Goal: Task Accomplishment & Management: Manage account settings

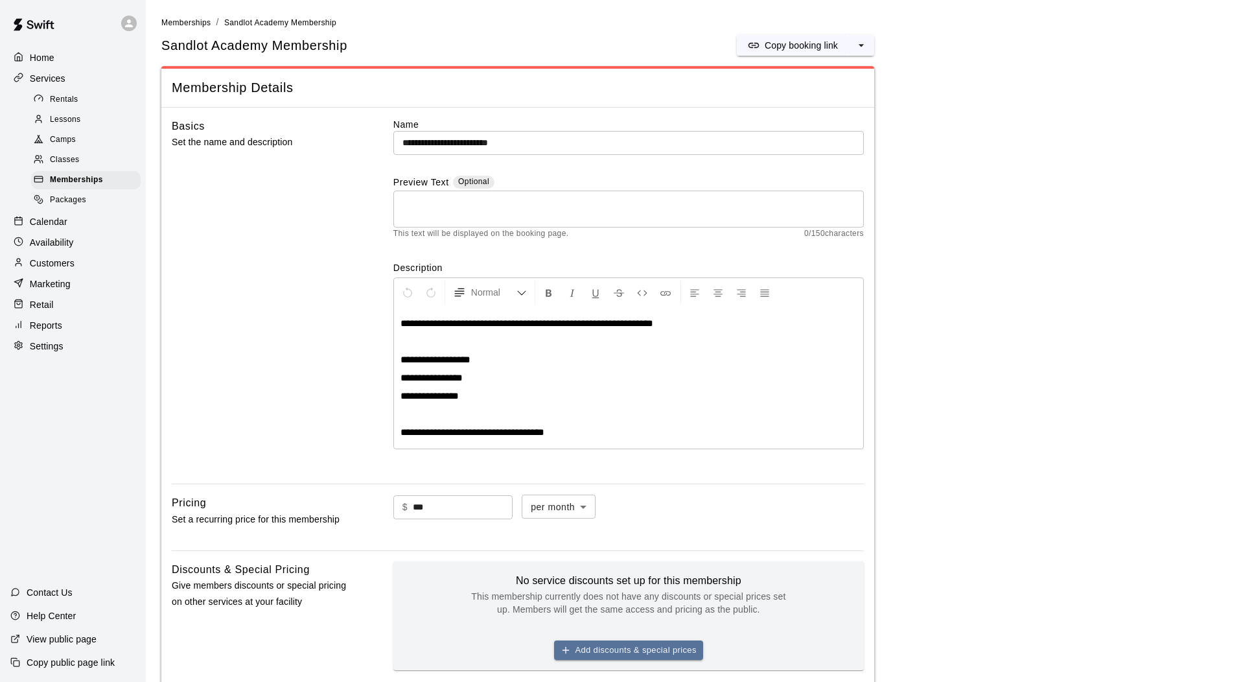
scroll to position [583, 0]
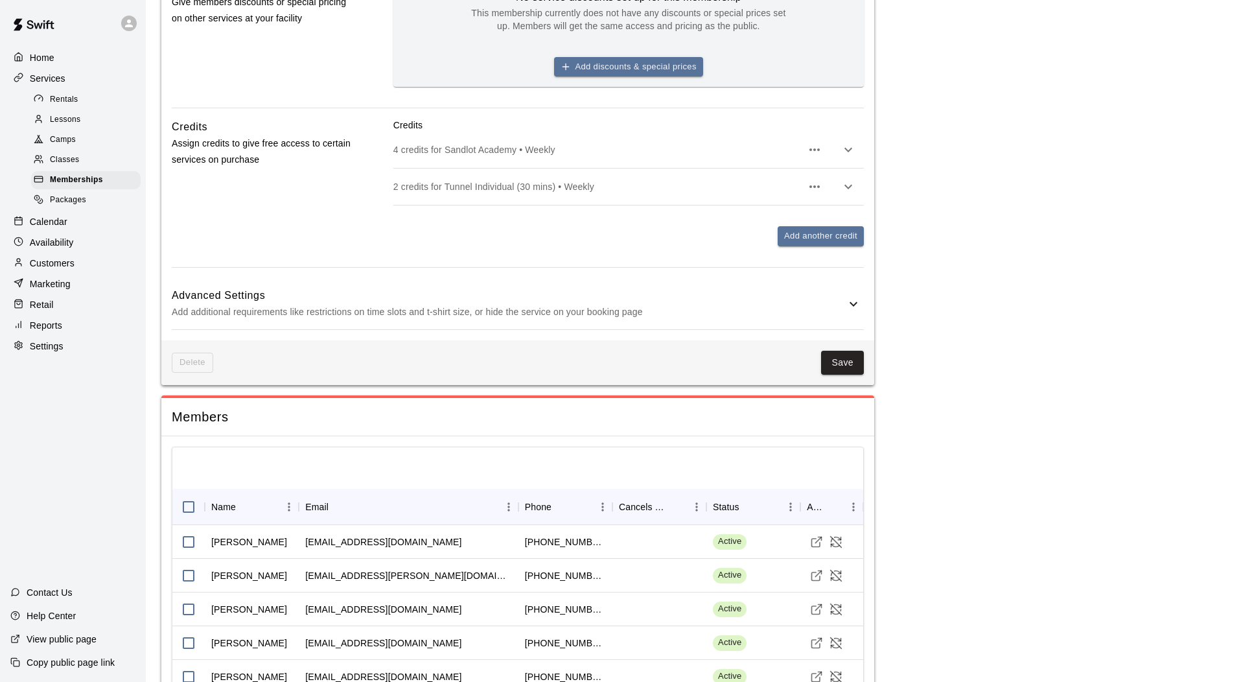
click at [65, 226] on p "Calendar" at bounding box center [49, 221] width 38 height 13
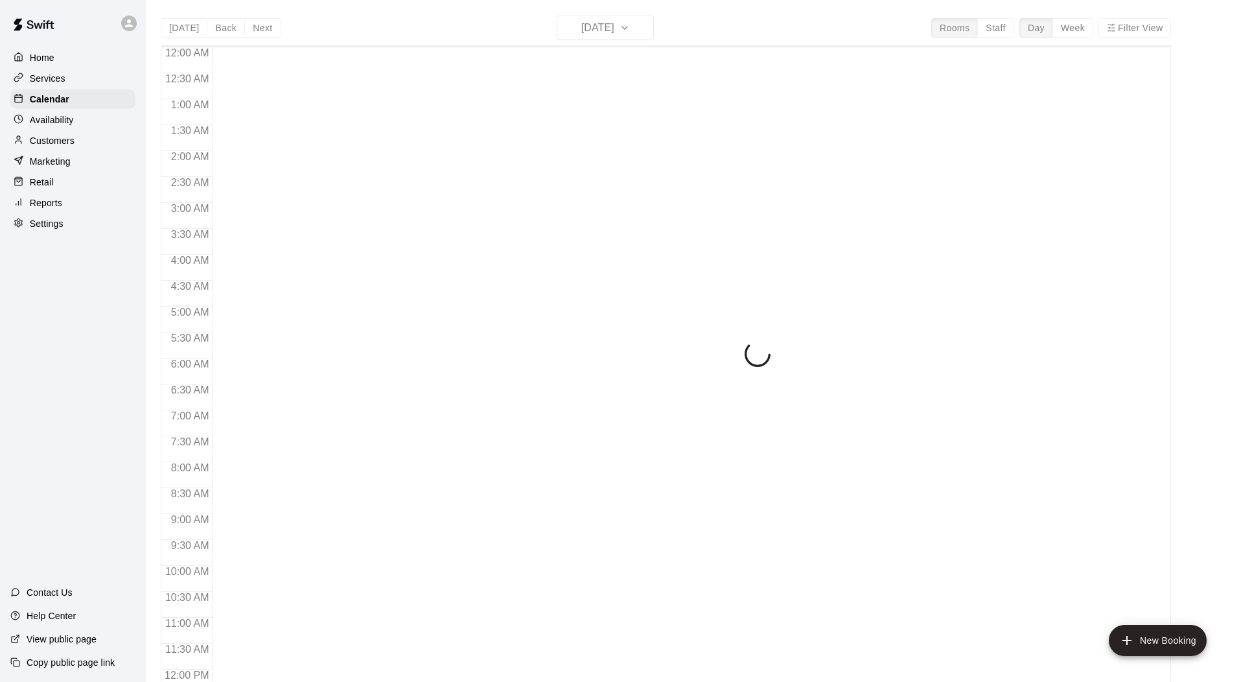
scroll to position [595, 0]
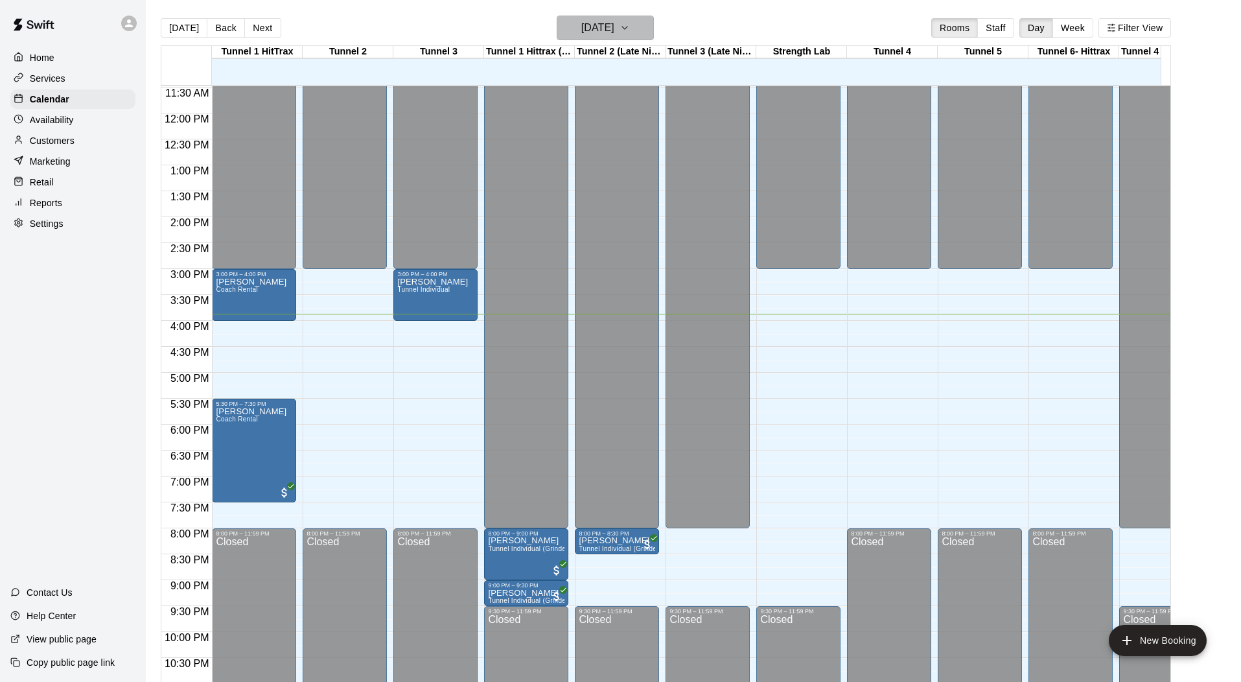
click at [615, 34] on h6 "[DATE]" at bounding box center [597, 28] width 33 height 18
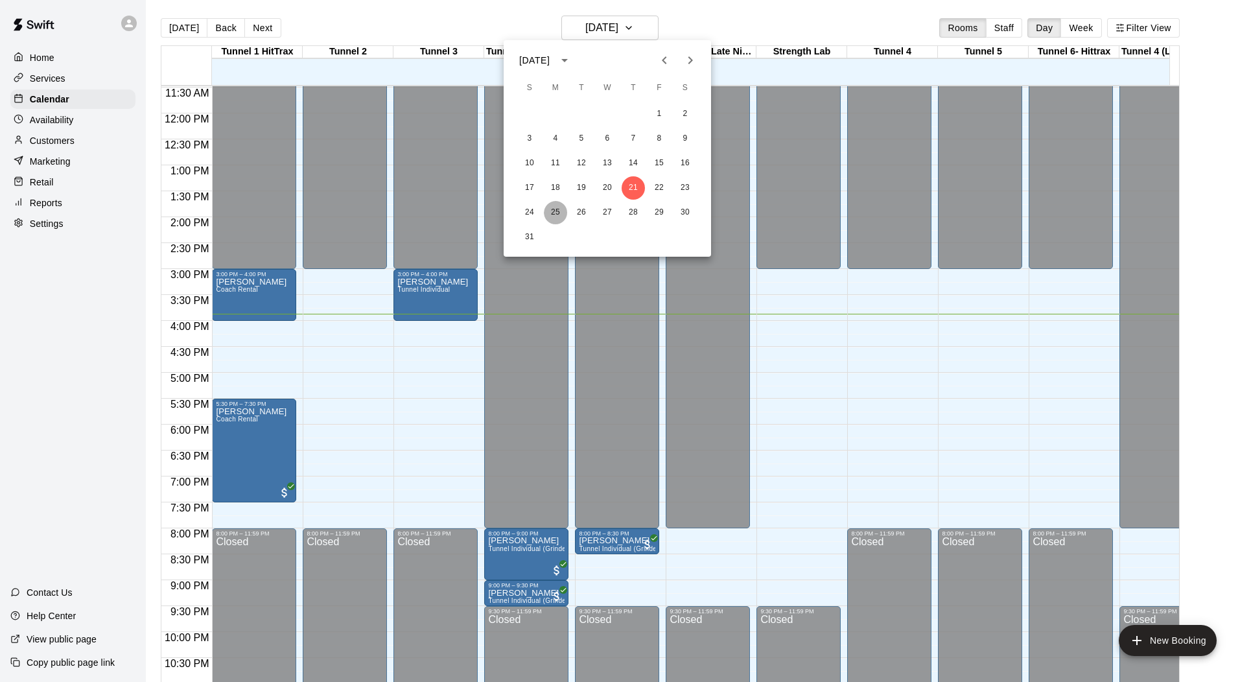
click at [551, 209] on button "25" at bounding box center [555, 212] width 23 height 23
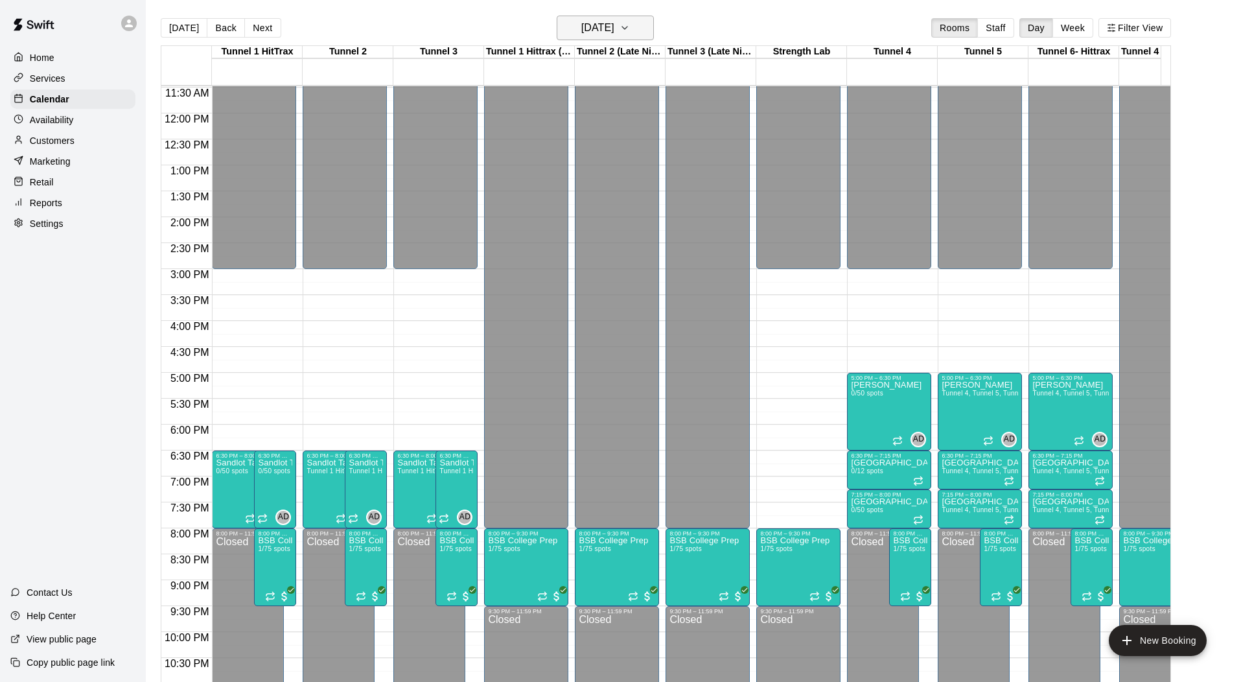
click at [591, 17] on button "[DATE]" at bounding box center [605, 28] width 97 height 25
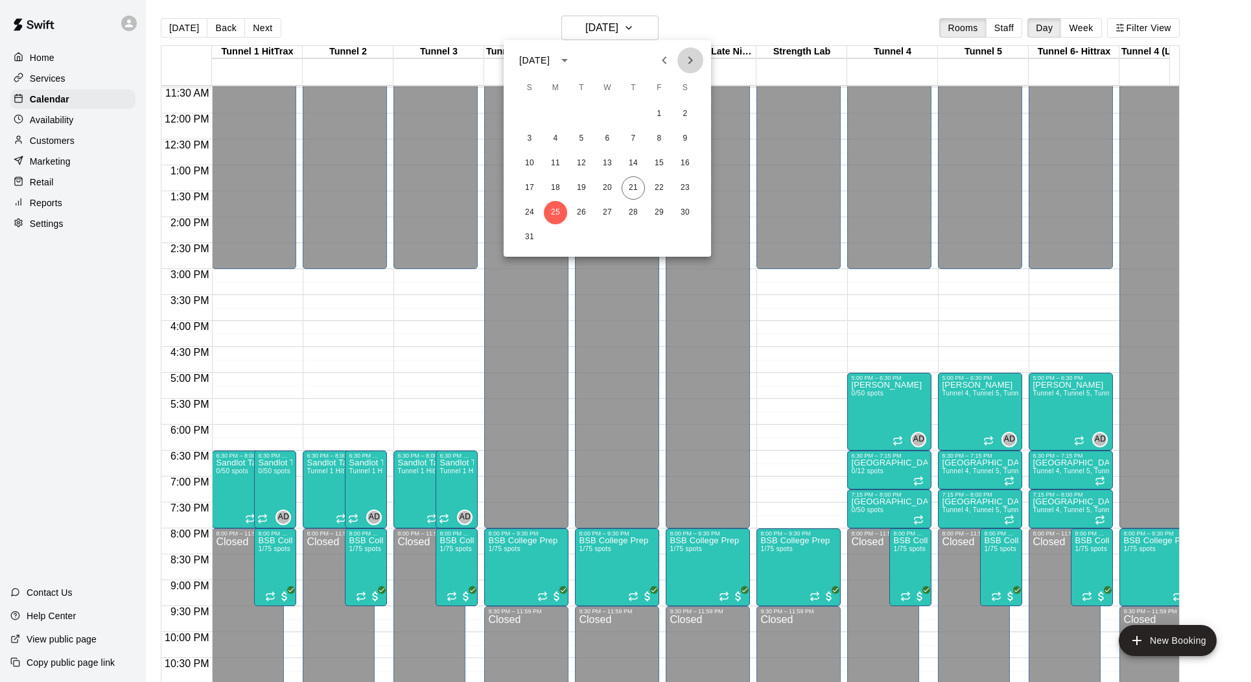
click at [694, 61] on icon "Next month" at bounding box center [691, 61] width 16 height 16
click at [555, 112] on button "1" at bounding box center [555, 113] width 23 height 23
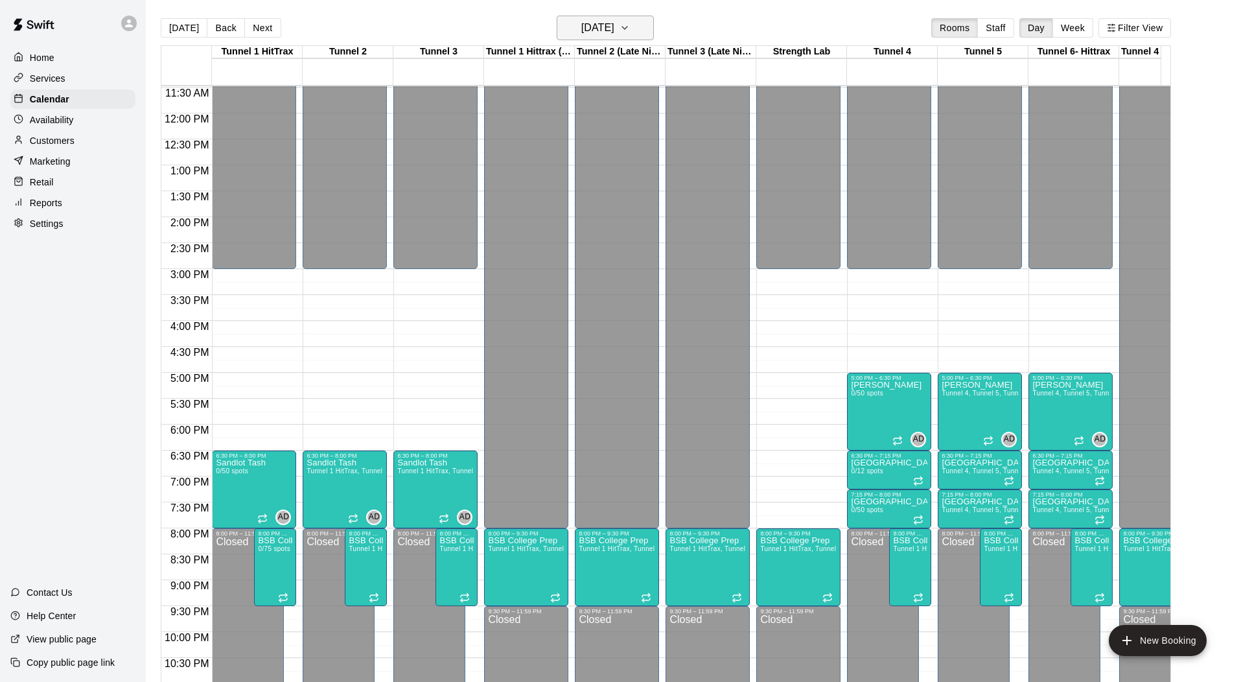
click at [630, 23] on icon "button" at bounding box center [625, 28] width 10 height 16
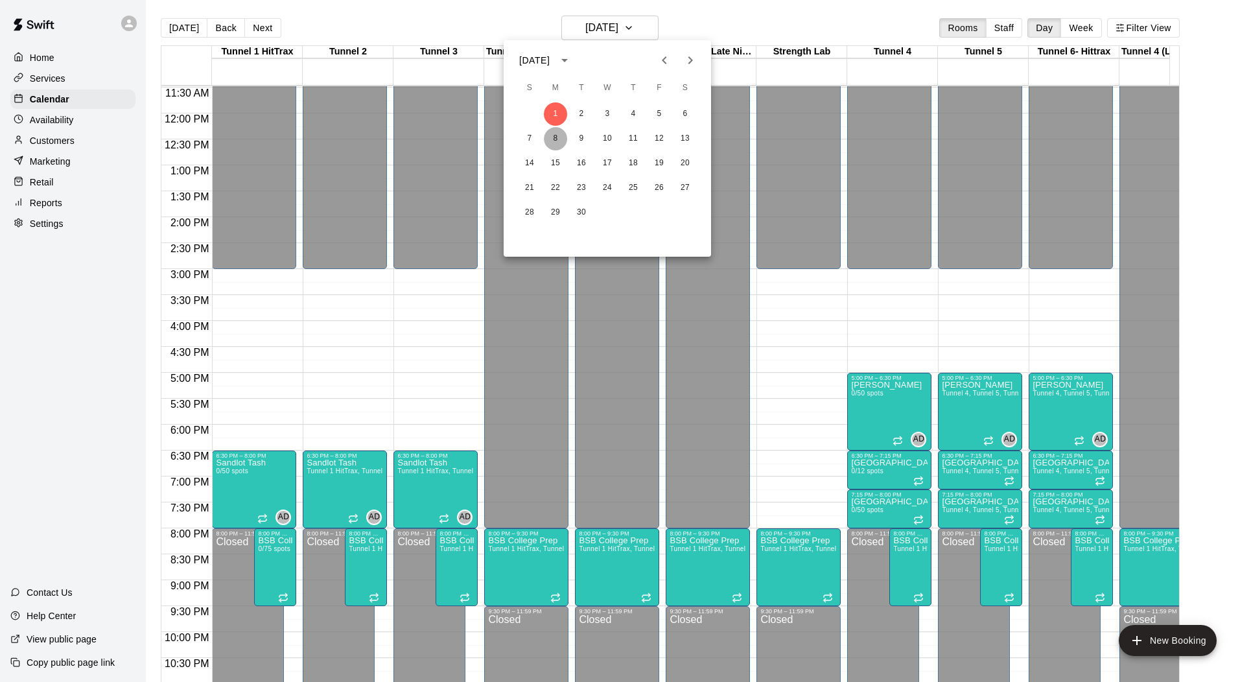
click at [561, 135] on button "8" at bounding box center [555, 138] width 23 height 23
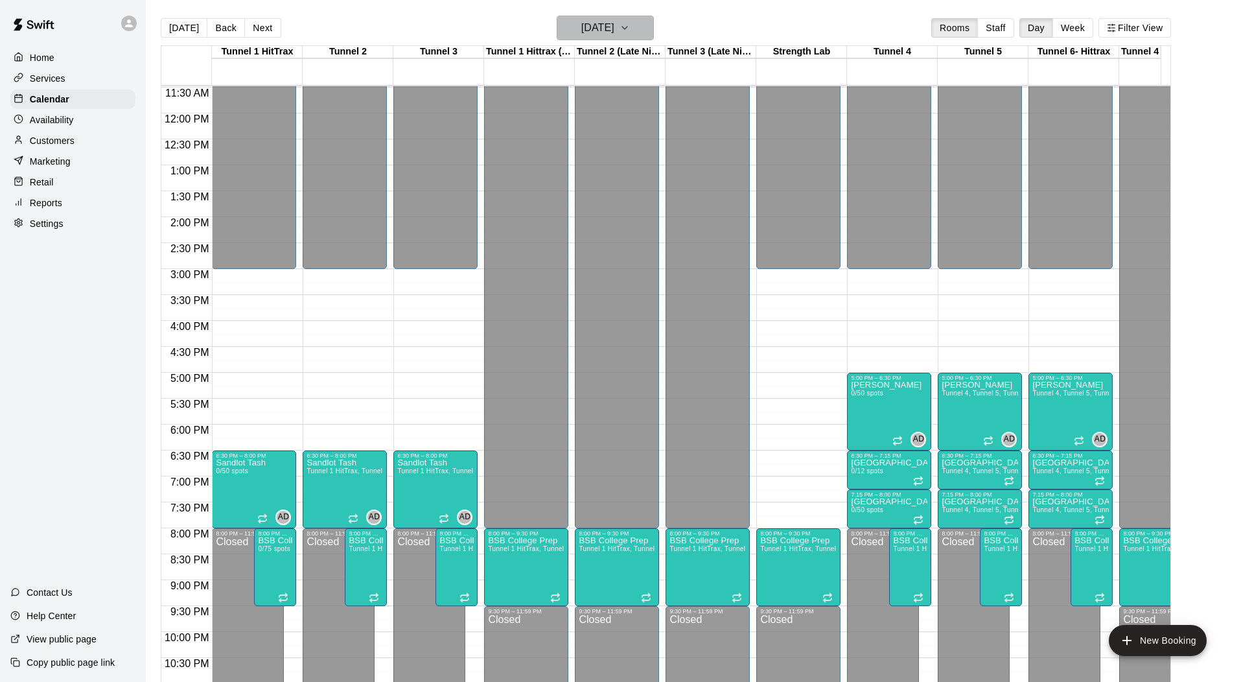
click at [584, 30] on h6 "[DATE]" at bounding box center [597, 28] width 33 height 18
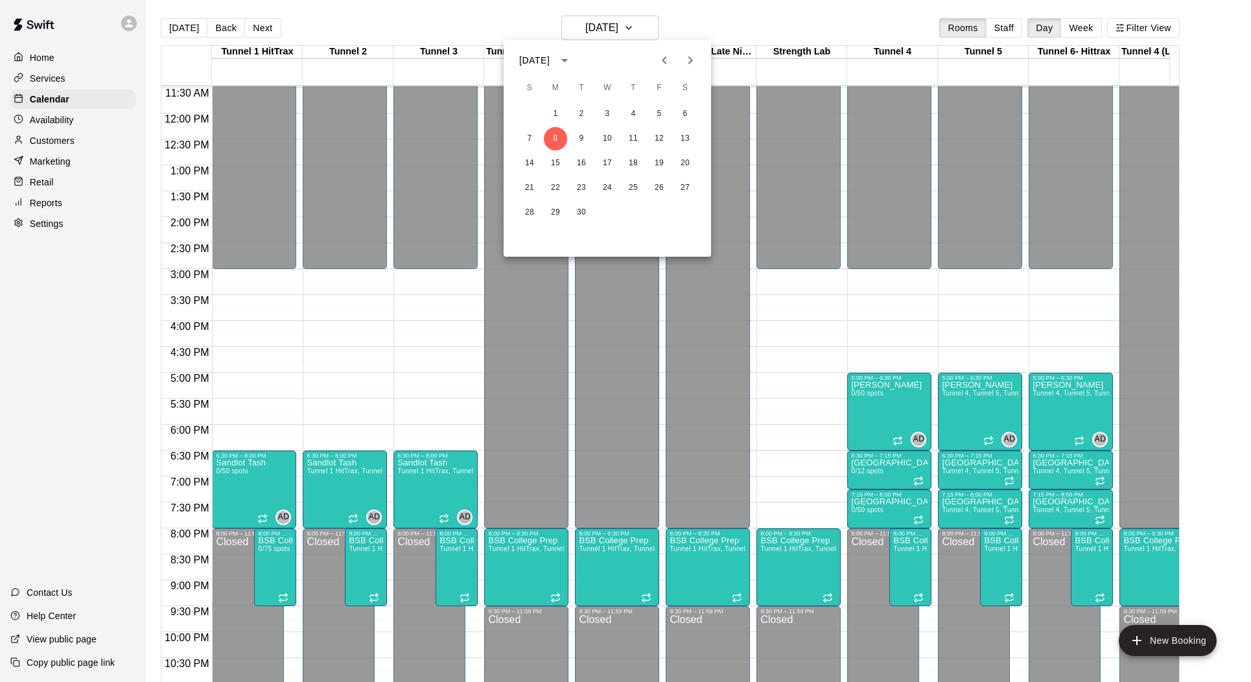
click at [668, 60] on icon "Previous month" at bounding box center [665, 61] width 16 height 16
click at [556, 186] on button "18" at bounding box center [555, 187] width 23 height 23
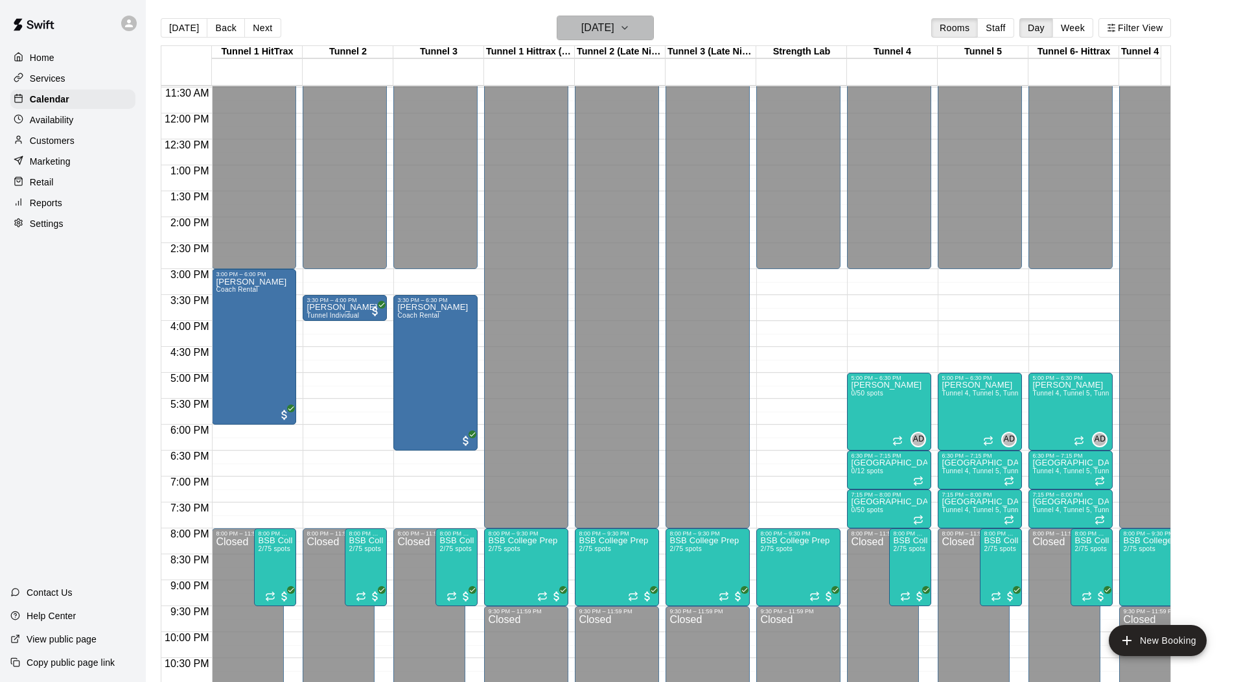
click at [615, 30] on h6 "[DATE]" at bounding box center [597, 28] width 33 height 18
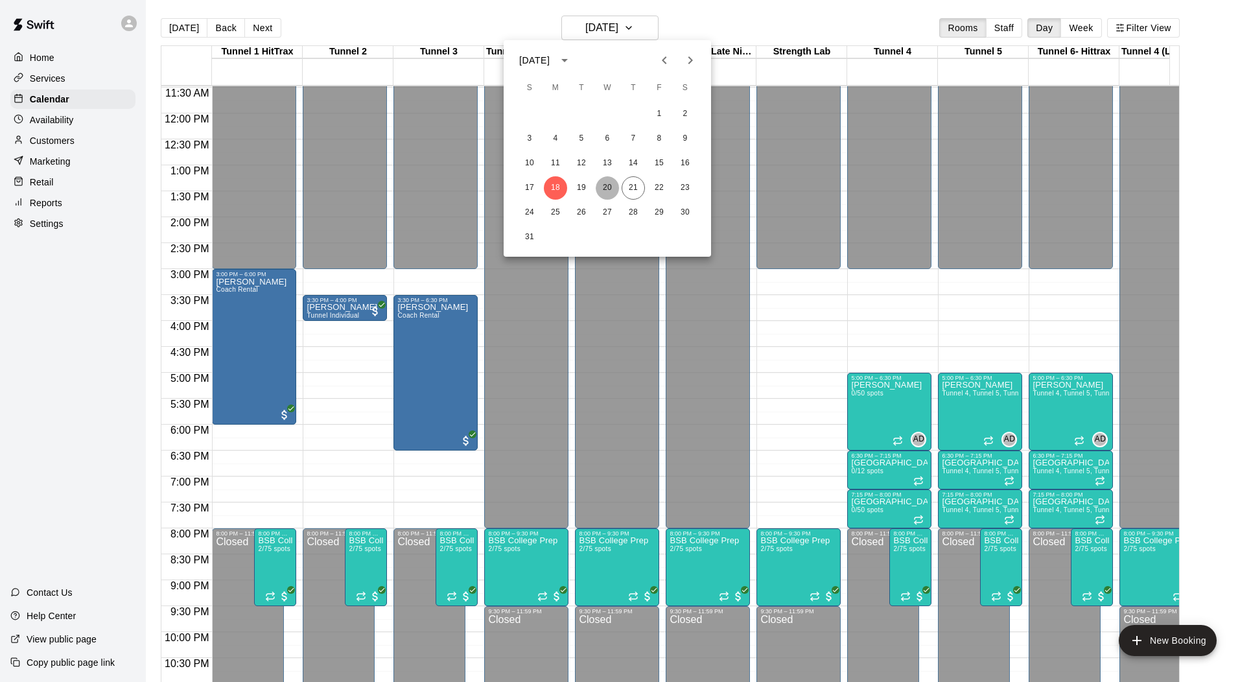
click at [609, 184] on button "20" at bounding box center [607, 187] width 23 height 23
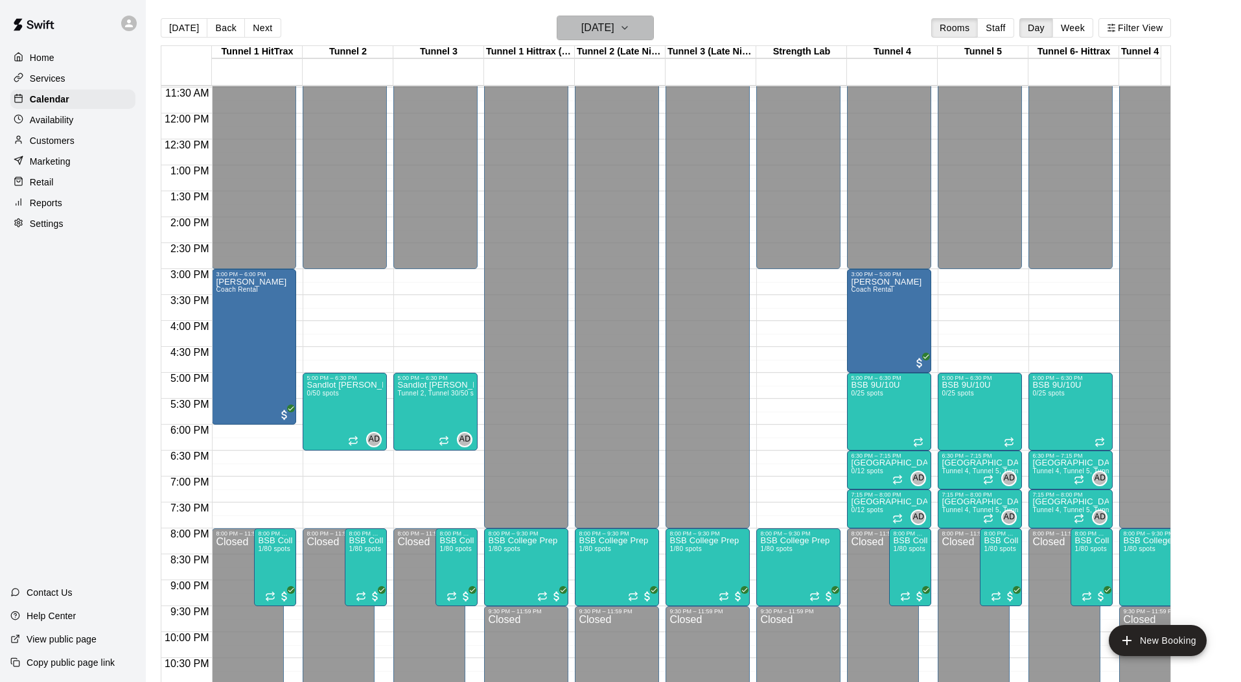
click at [583, 36] on h6 "[DATE]" at bounding box center [597, 28] width 33 height 18
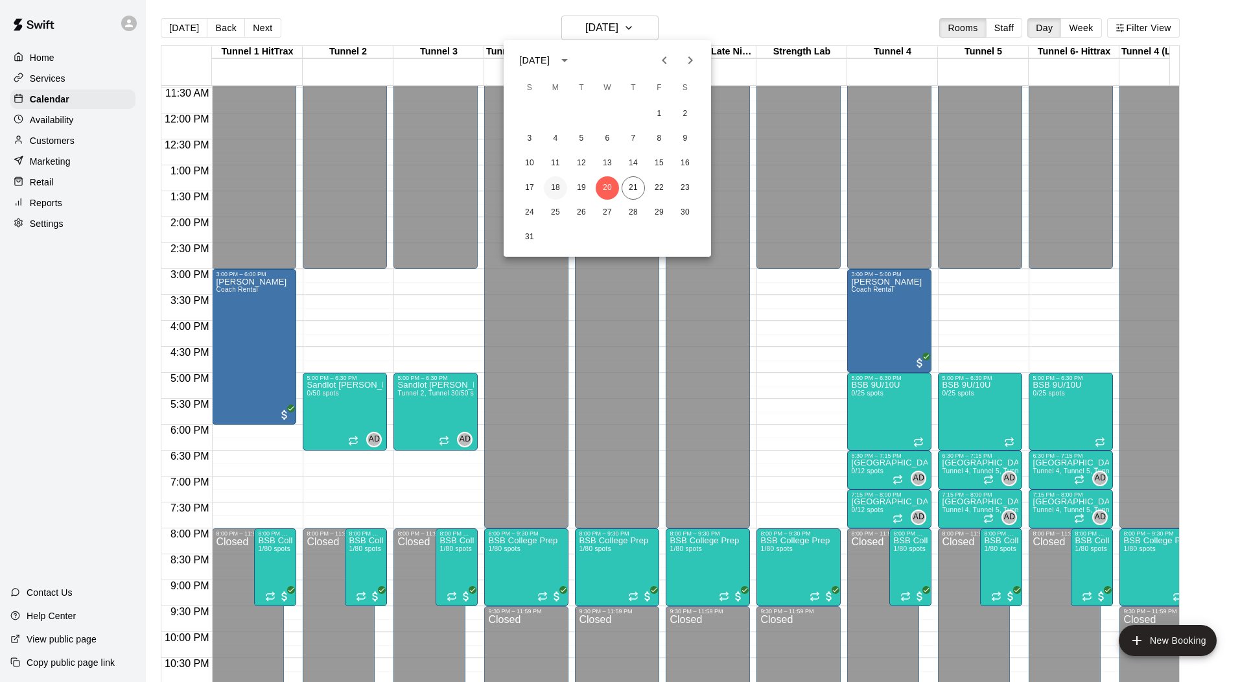
click at [558, 188] on button "18" at bounding box center [555, 187] width 23 height 23
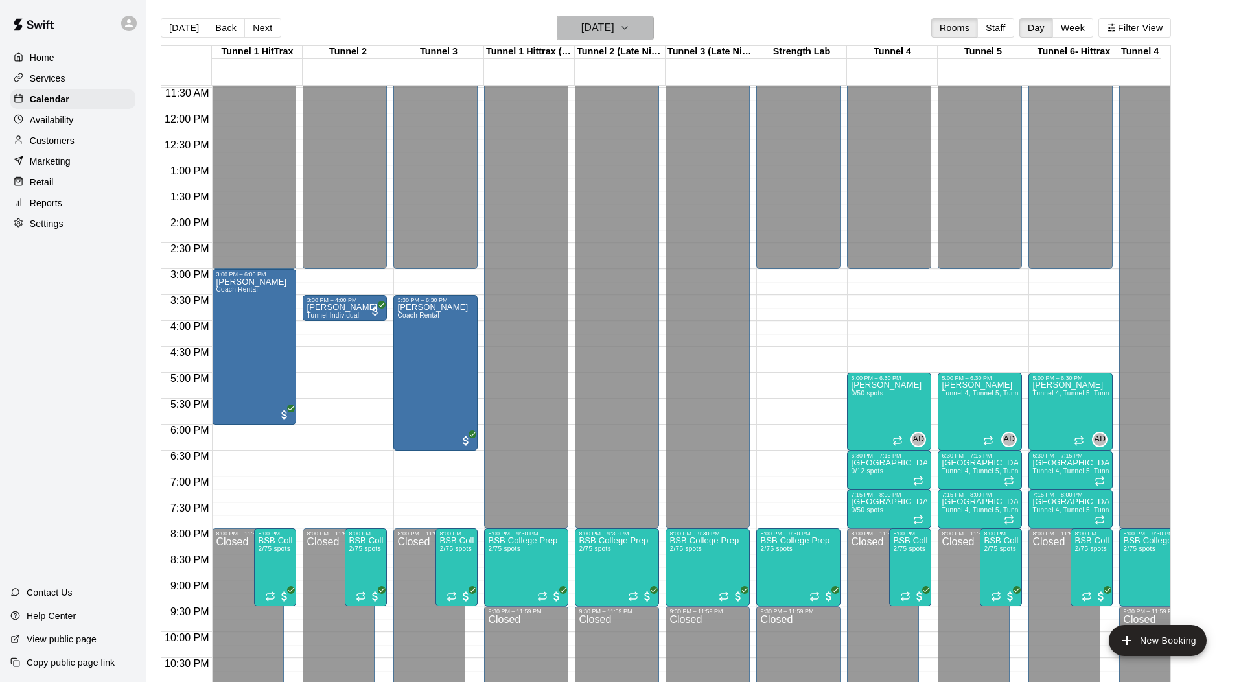
click at [605, 28] on h6 "[DATE]" at bounding box center [597, 28] width 33 height 18
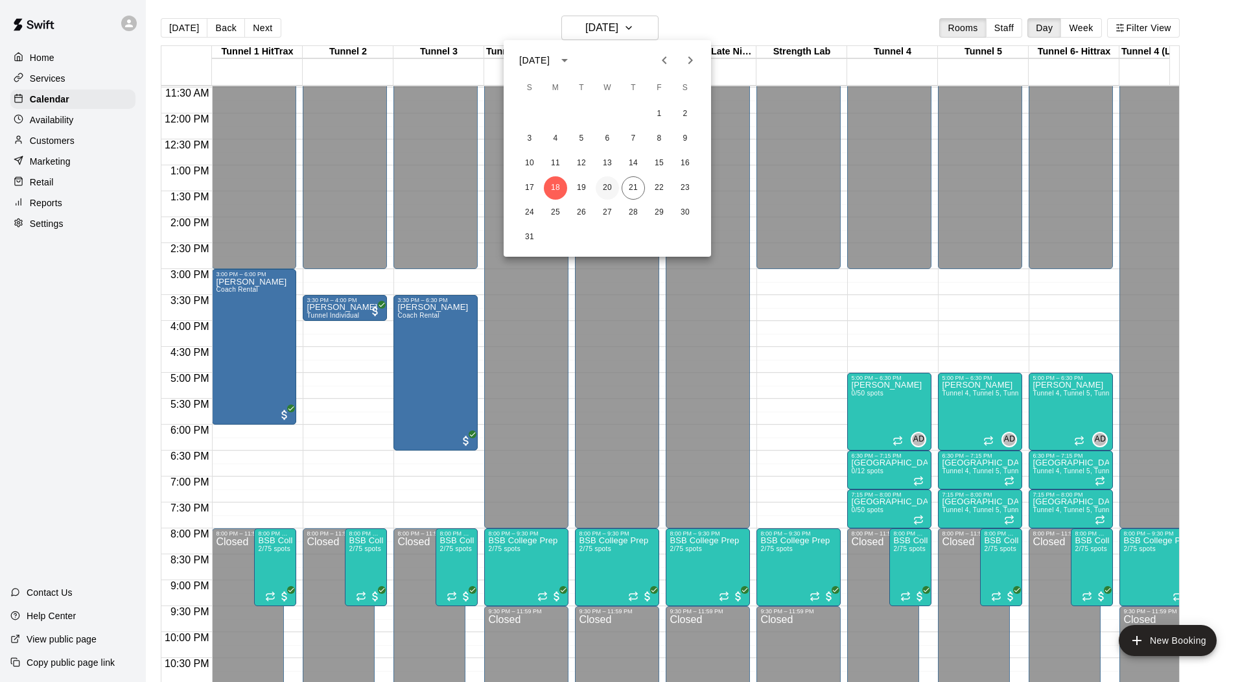
click at [604, 189] on button "20" at bounding box center [607, 187] width 23 height 23
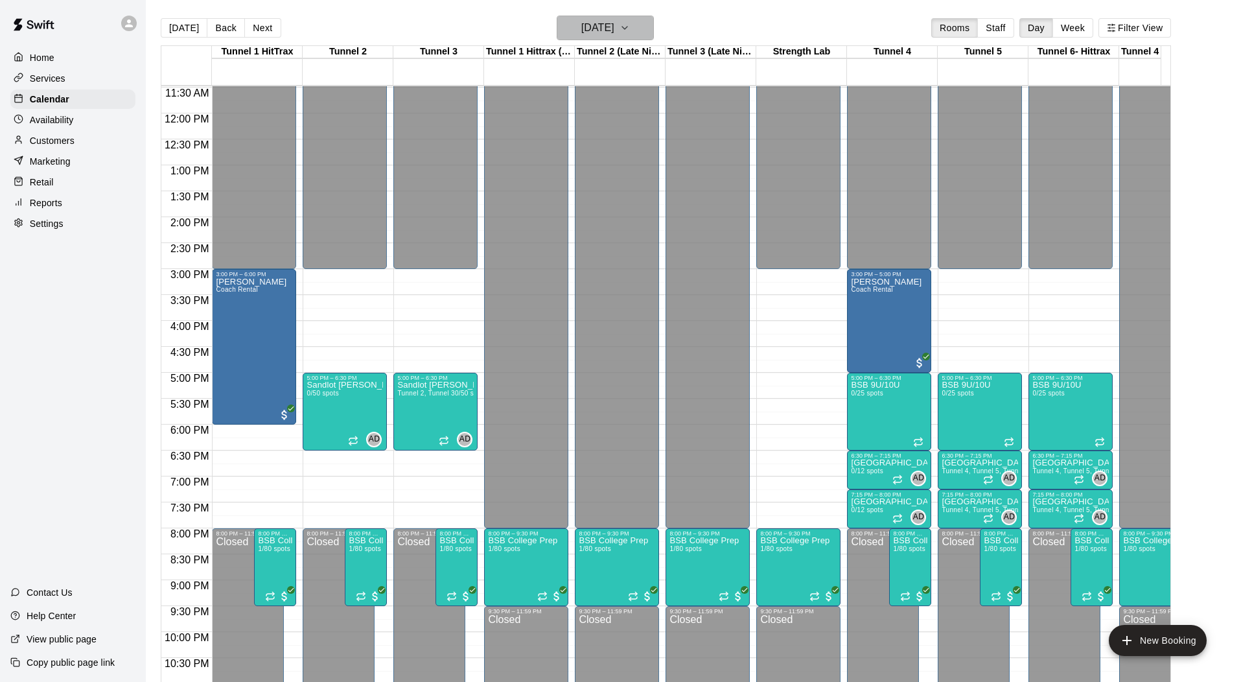
click at [615, 25] on h6 "[DATE]" at bounding box center [597, 28] width 33 height 18
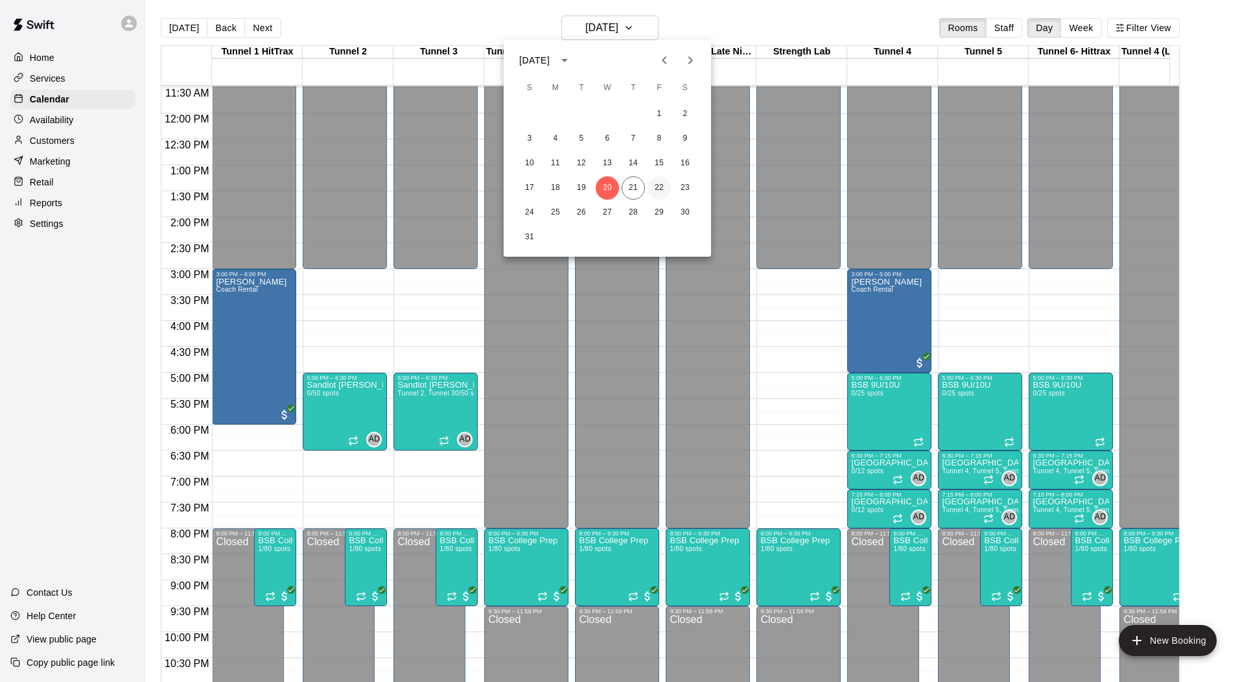
click at [655, 184] on button "22" at bounding box center [659, 187] width 23 height 23
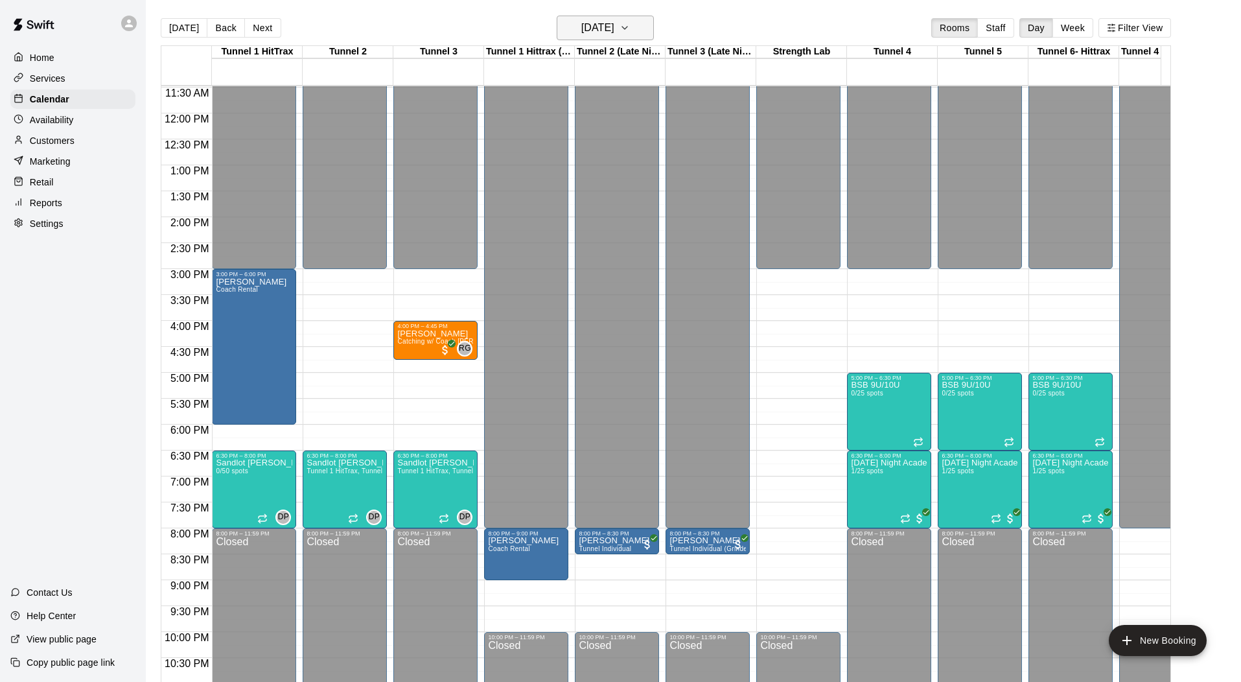
click at [614, 30] on h6 "[DATE]" at bounding box center [597, 28] width 33 height 18
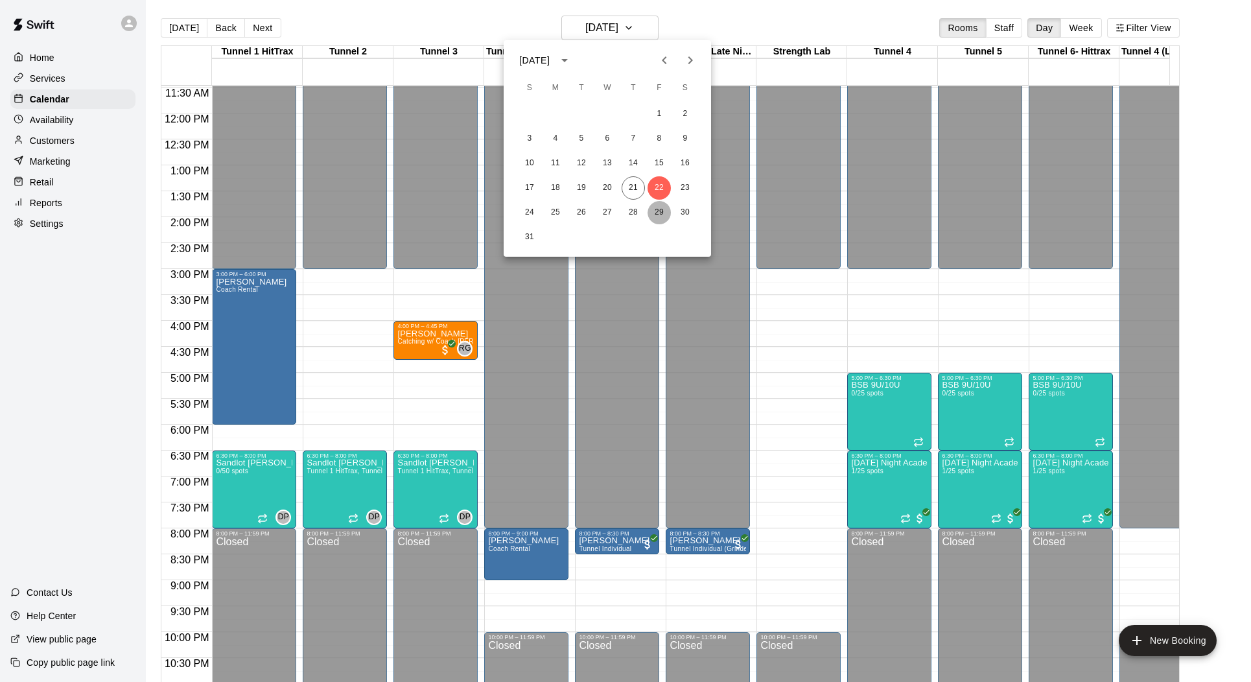
click at [655, 213] on button "29" at bounding box center [659, 212] width 23 height 23
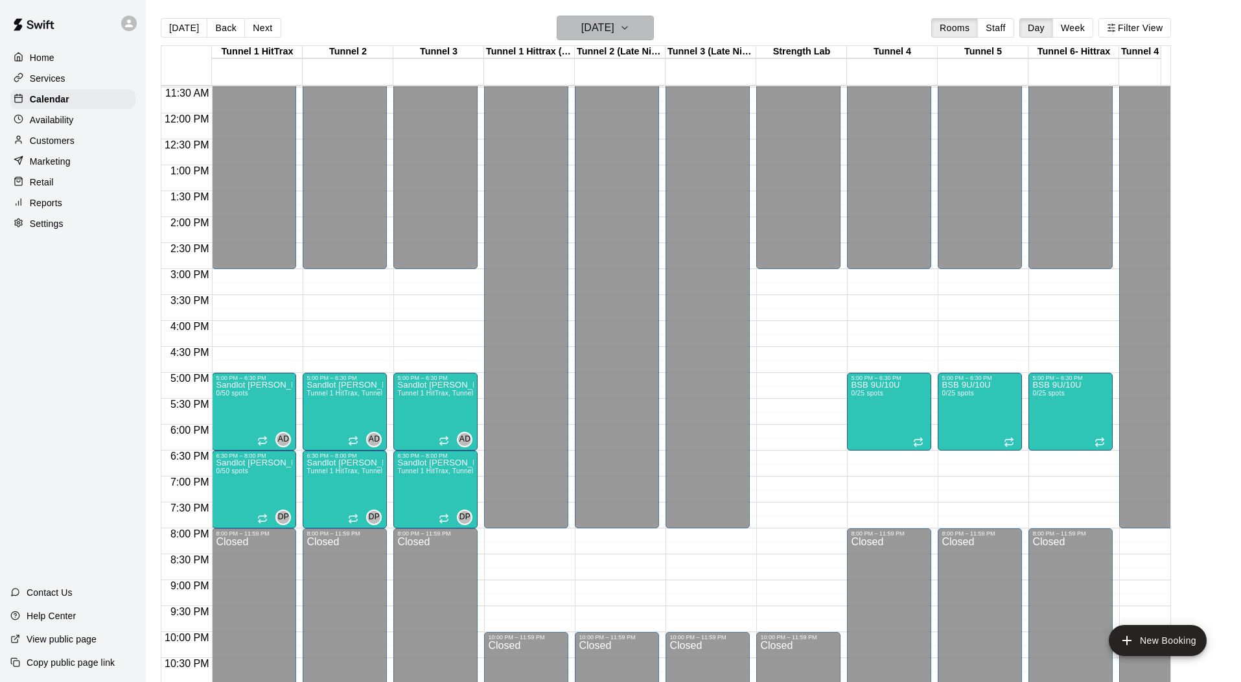
click at [608, 28] on h6 "[DATE]" at bounding box center [597, 28] width 33 height 18
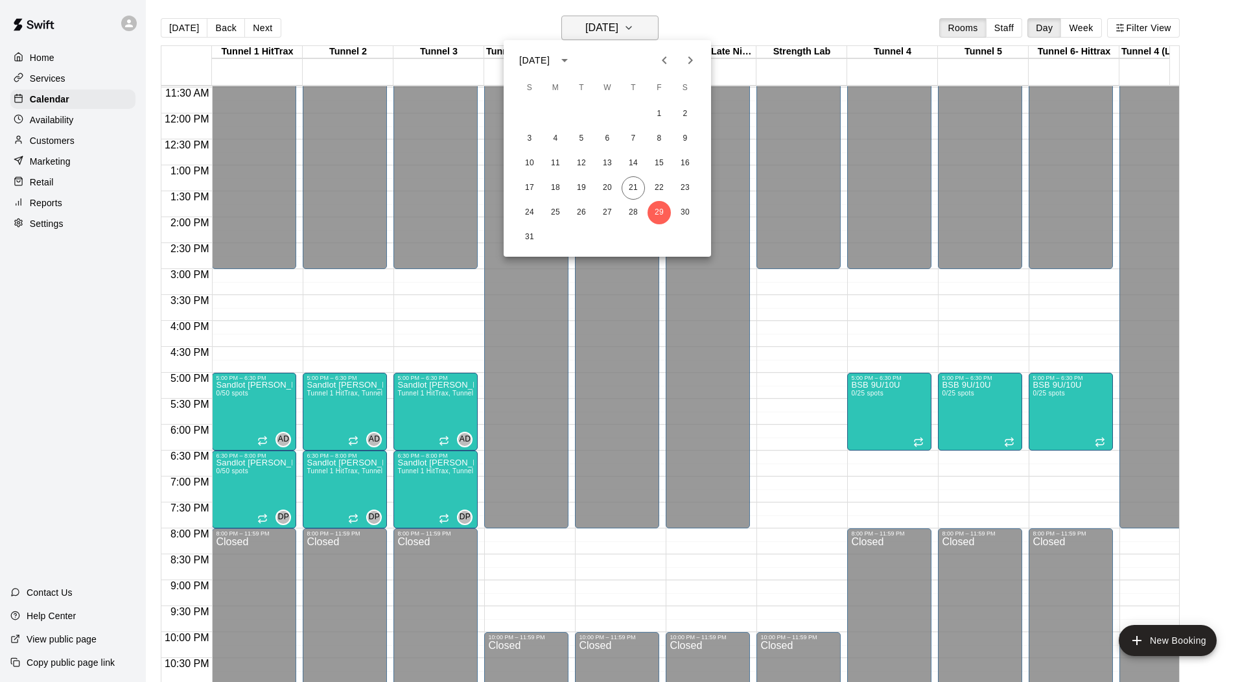
click at [608, 28] on div at bounding box center [625, 341] width 1251 height 682
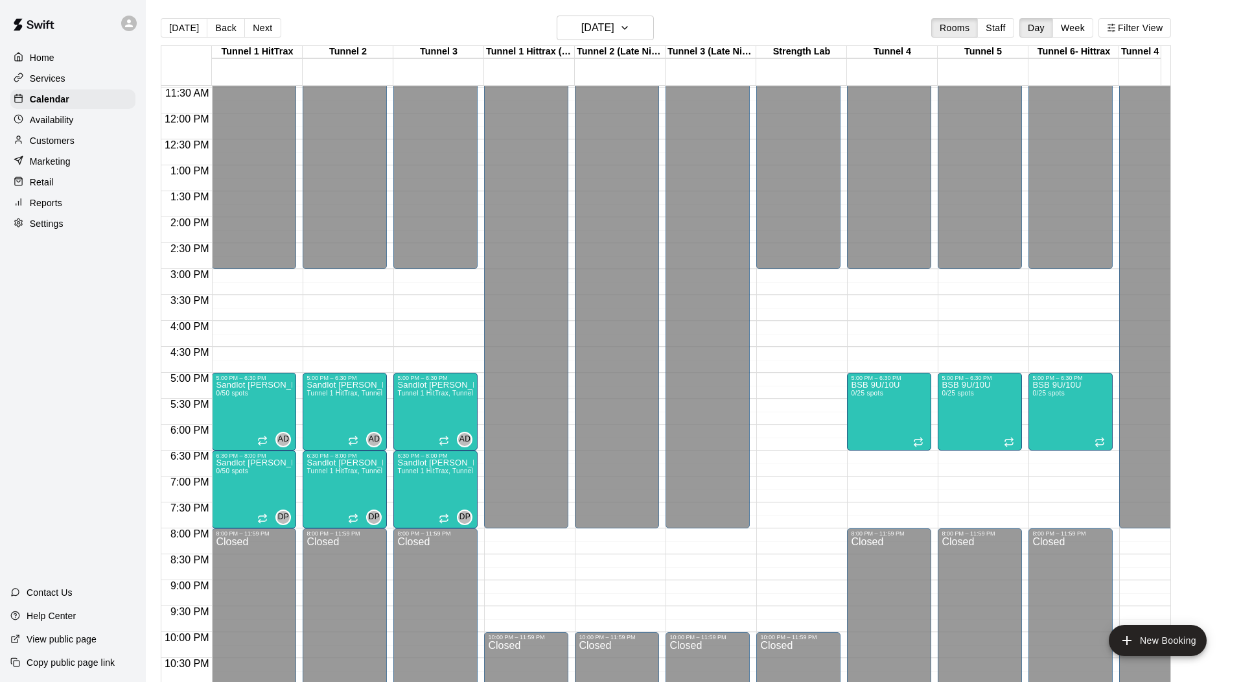
click at [712, 23] on div "[DATE] Back [DATE][DATE] Rooms Staff Day Week Filter View" at bounding box center [666, 31] width 1011 height 30
click at [611, 23] on h6 "[DATE]" at bounding box center [597, 28] width 33 height 18
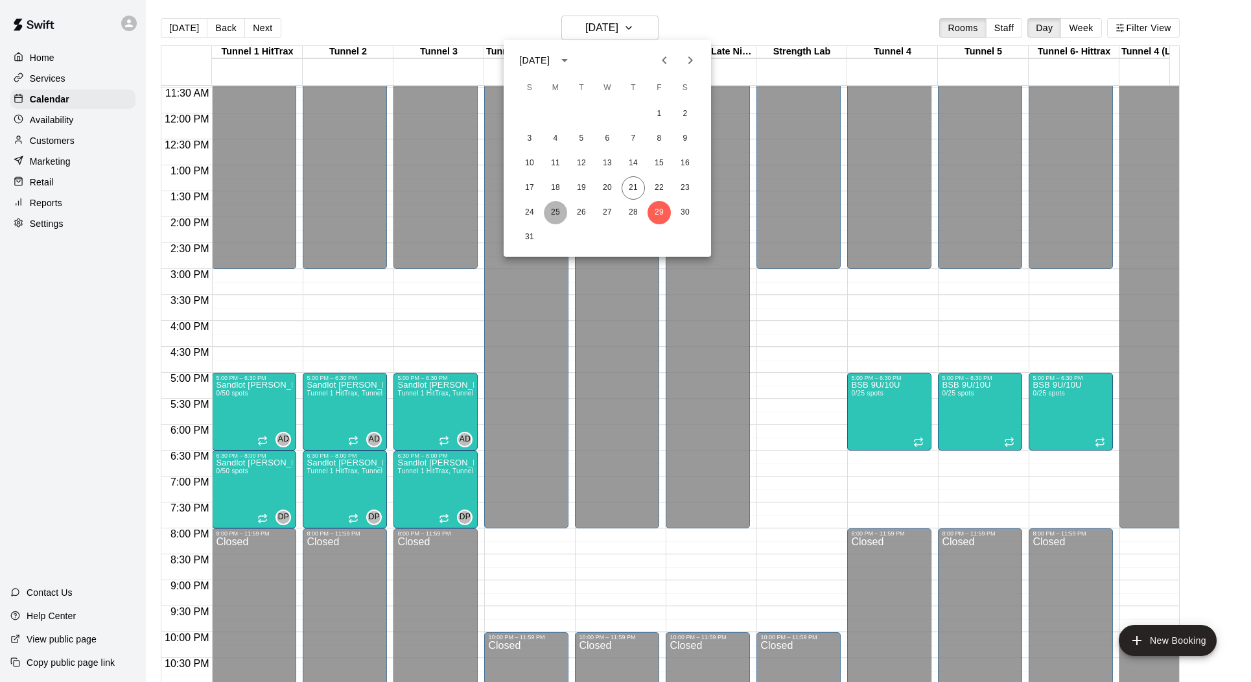
click at [554, 211] on button "25" at bounding box center [555, 212] width 23 height 23
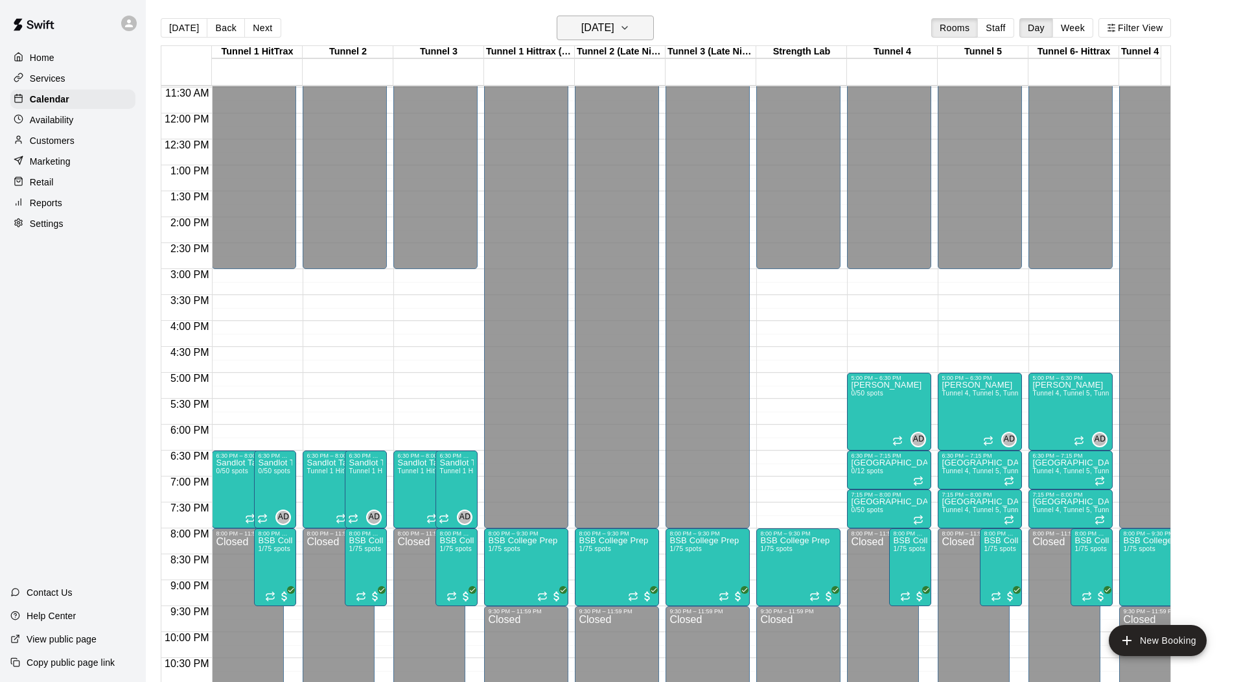
click at [600, 34] on h6 "[DATE]" at bounding box center [597, 28] width 33 height 18
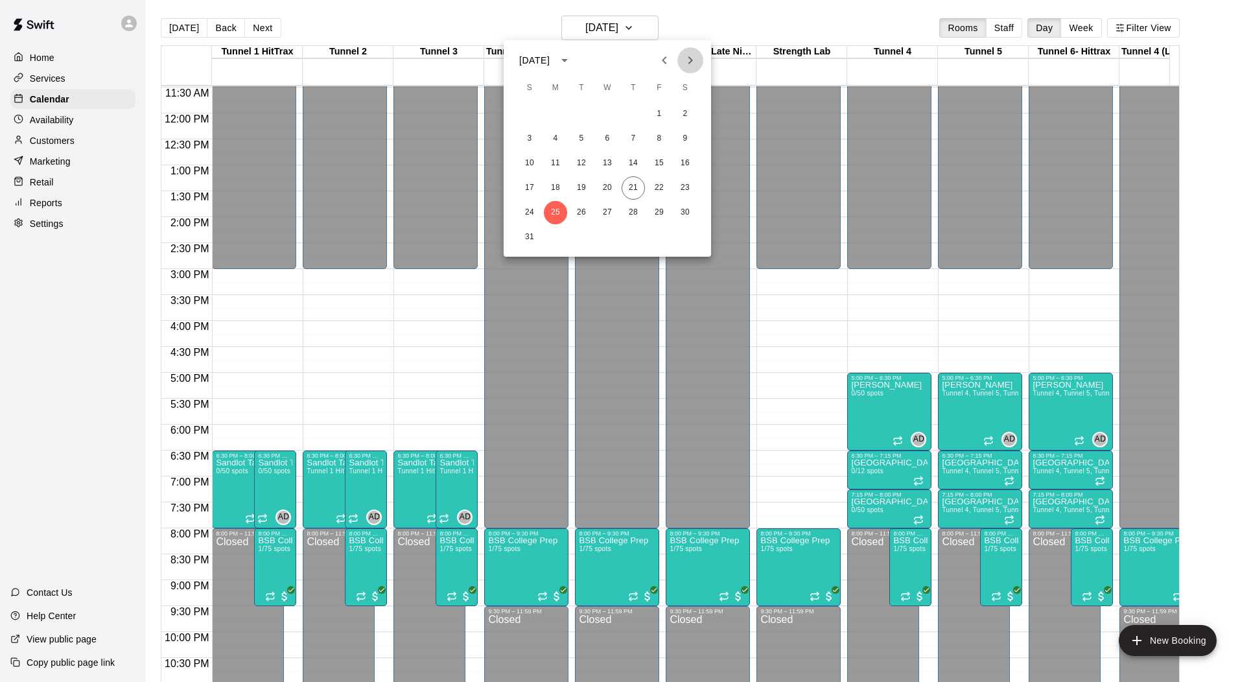
click at [692, 61] on icon "Next month" at bounding box center [690, 60] width 5 height 8
click at [555, 112] on button "1" at bounding box center [555, 113] width 23 height 23
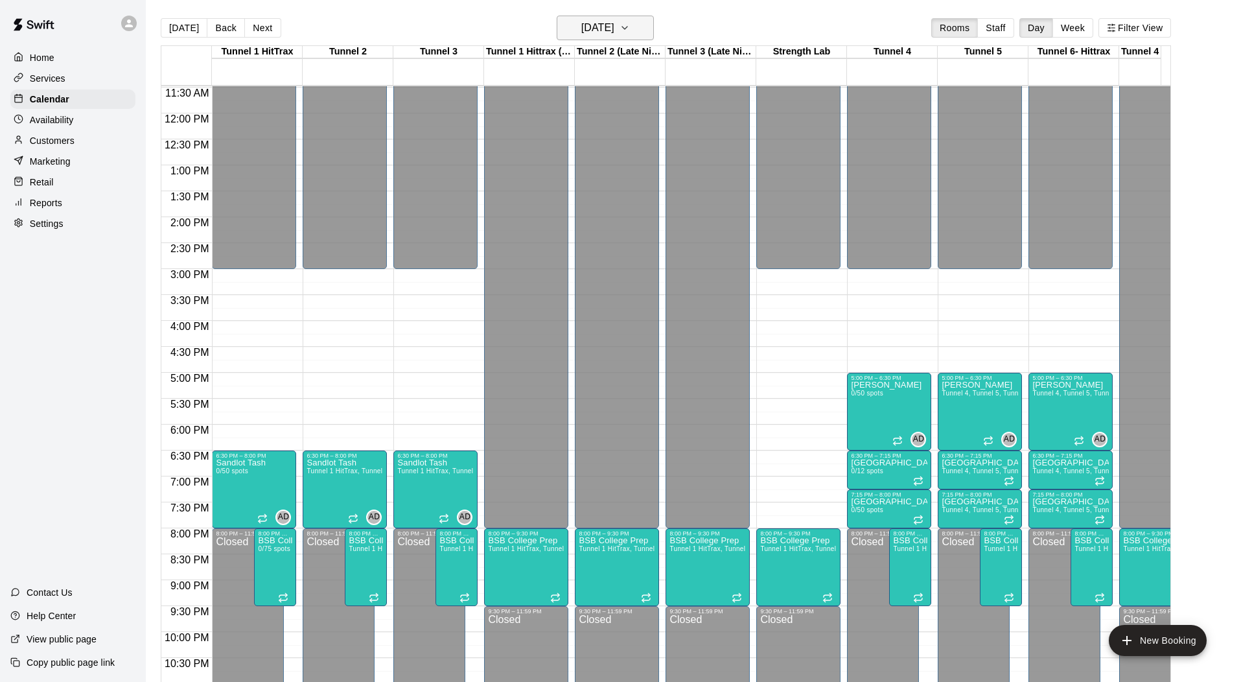
click at [605, 24] on h6 "[DATE]" at bounding box center [597, 28] width 33 height 18
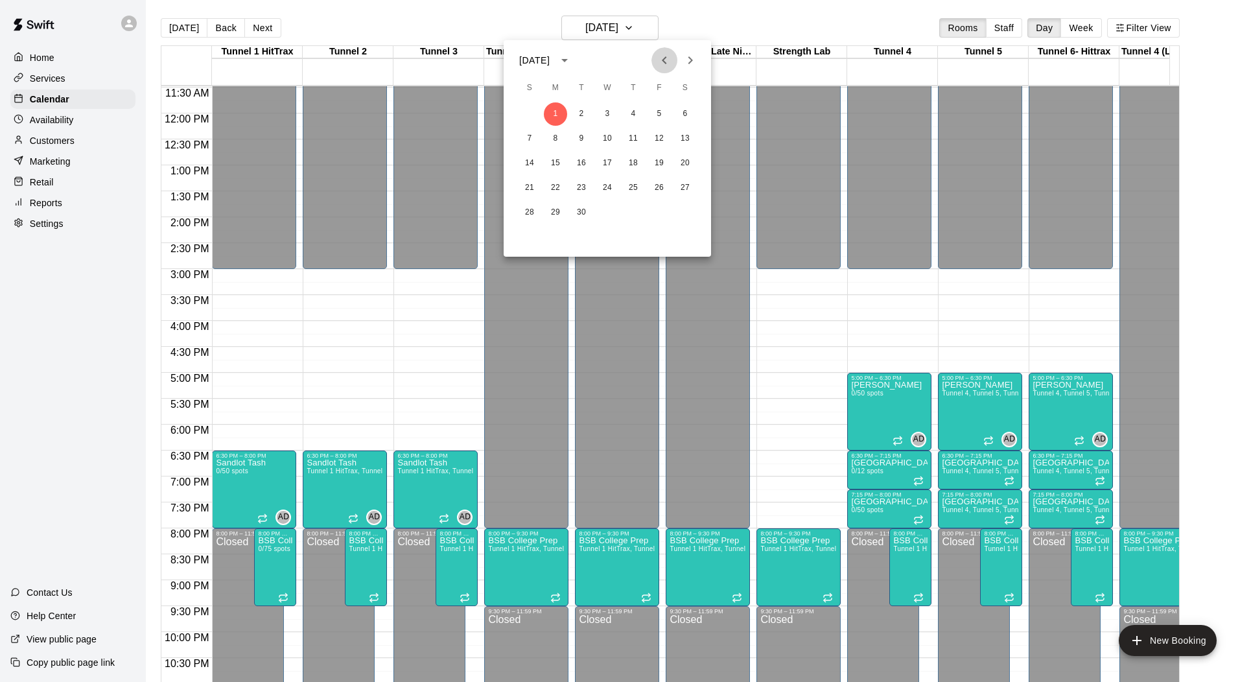
click at [666, 59] on icon "Previous month" at bounding box center [665, 61] width 16 height 16
click at [554, 140] on button "4" at bounding box center [555, 138] width 23 height 23
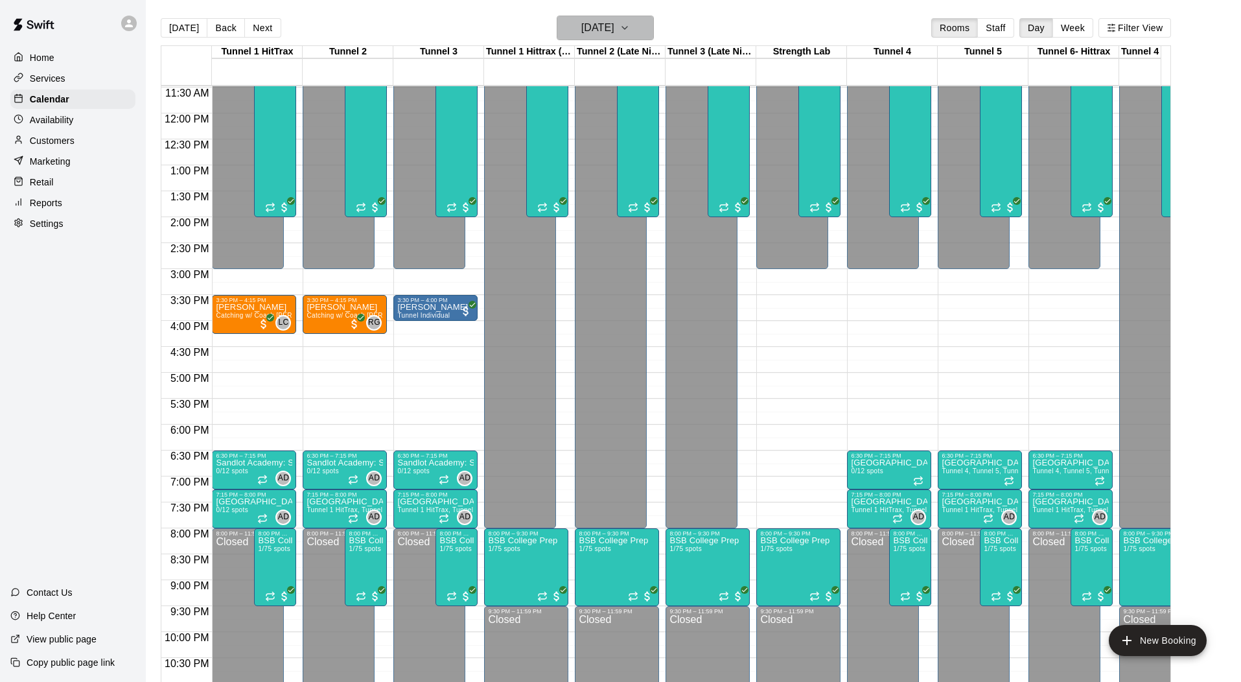
click at [614, 25] on h6 "[DATE]" at bounding box center [597, 28] width 33 height 18
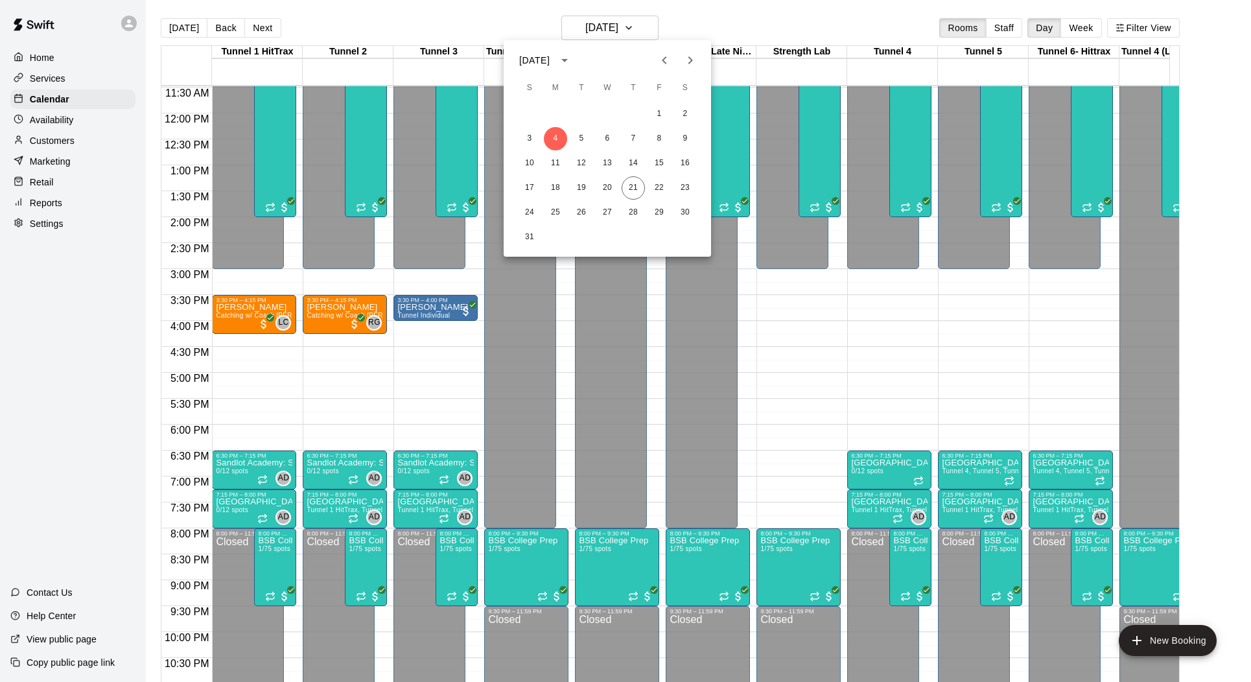
click at [661, 61] on icon "Previous month" at bounding box center [665, 61] width 16 height 16
click at [552, 188] on button "21" at bounding box center [555, 187] width 23 height 23
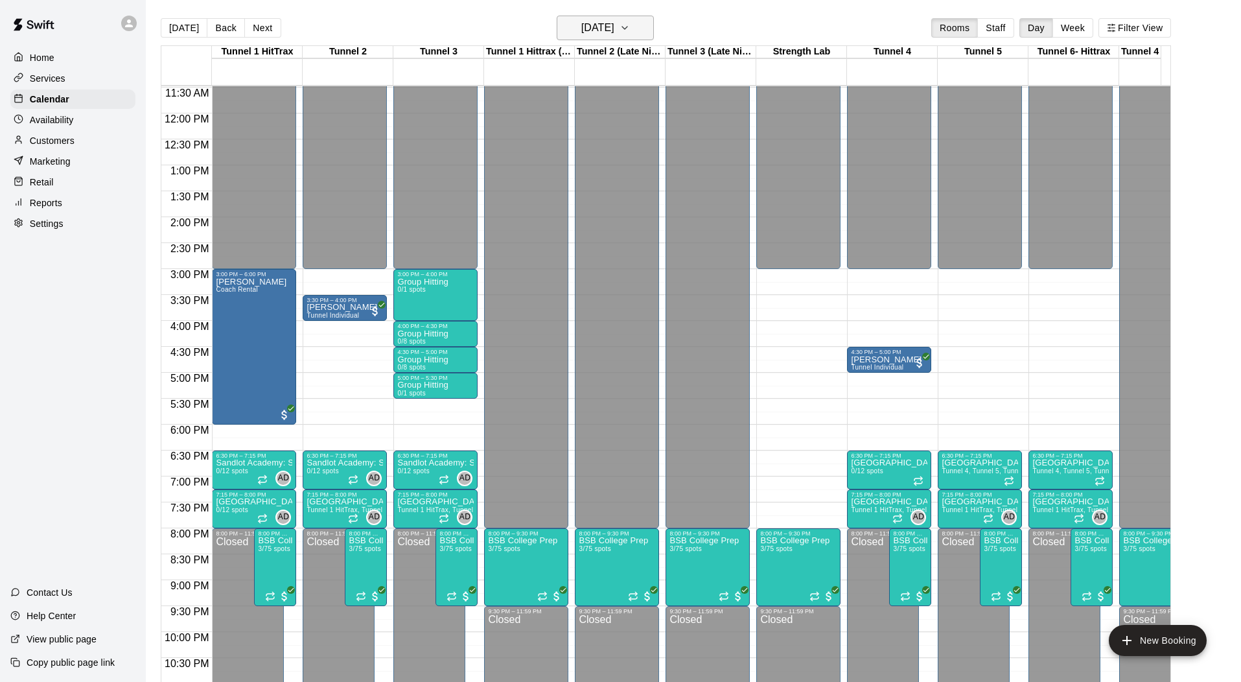
click at [613, 23] on h6 "[DATE]" at bounding box center [597, 28] width 33 height 18
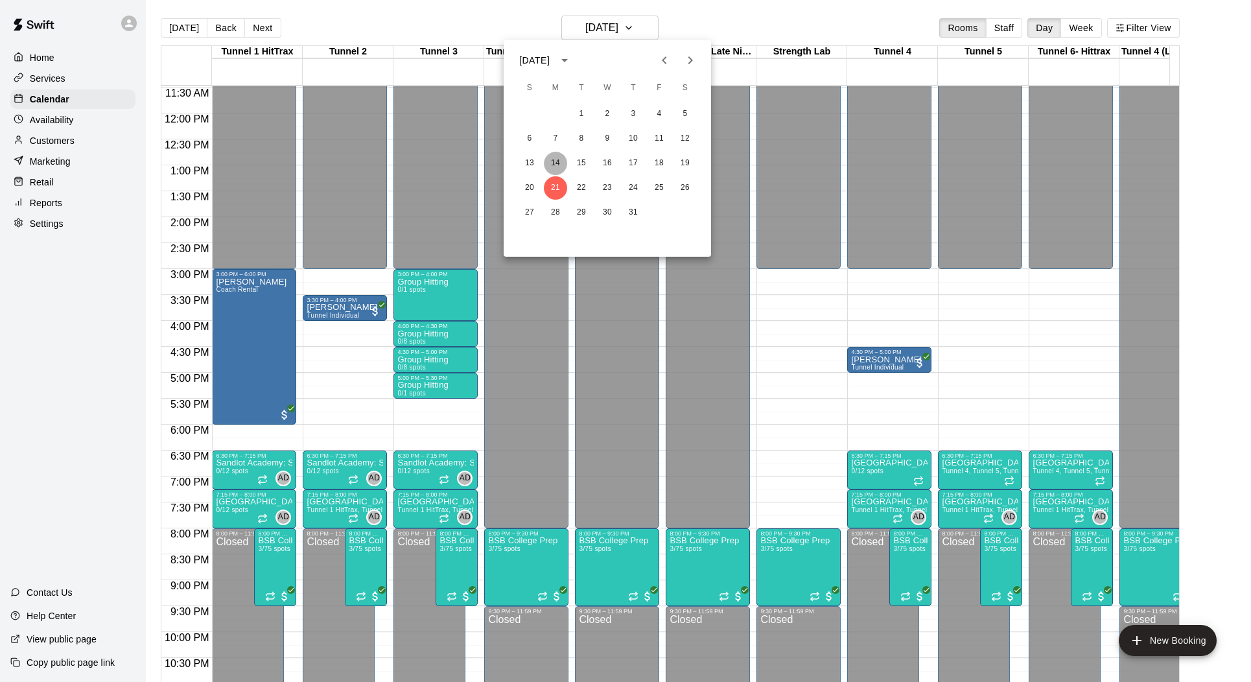
click at [559, 163] on button "14" at bounding box center [555, 163] width 23 height 23
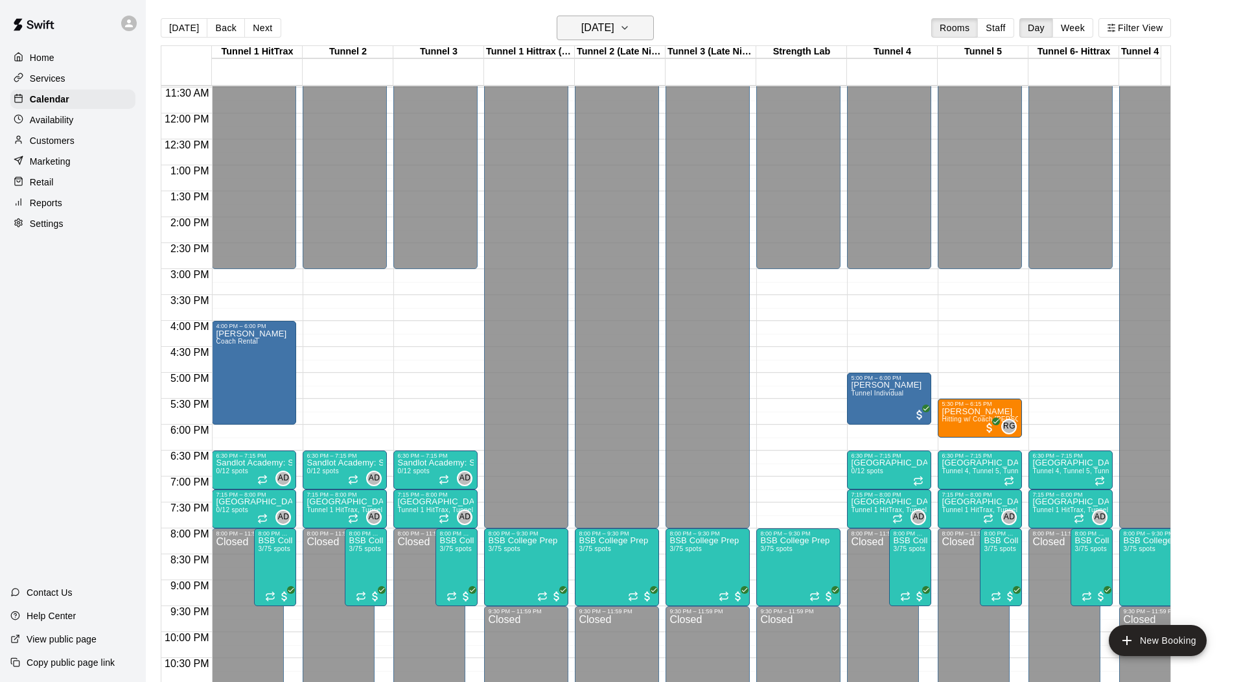
drag, startPoint x: 613, startPoint y: 40, endPoint x: 616, endPoint y: 32, distance: 9.0
click at [614, 38] on div "[DATE] Back [DATE][DATE] Rooms Staff Day Week Filter View" at bounding box center [666, 31] width 1011 height 30
click at [615, 32] on h6 "[DATE]" at bounding box center [597, 28] width 33 height 18
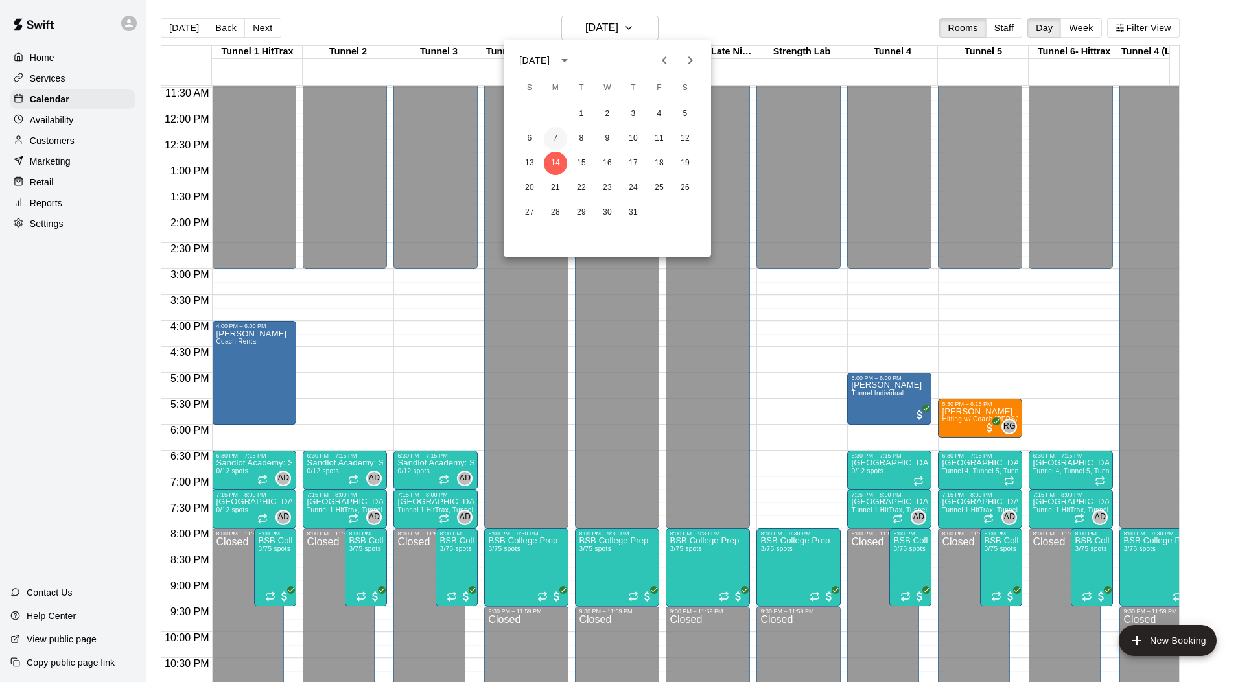
click at [557, 135] on button "7" at bounding box center [555, 138] width 23 height 23
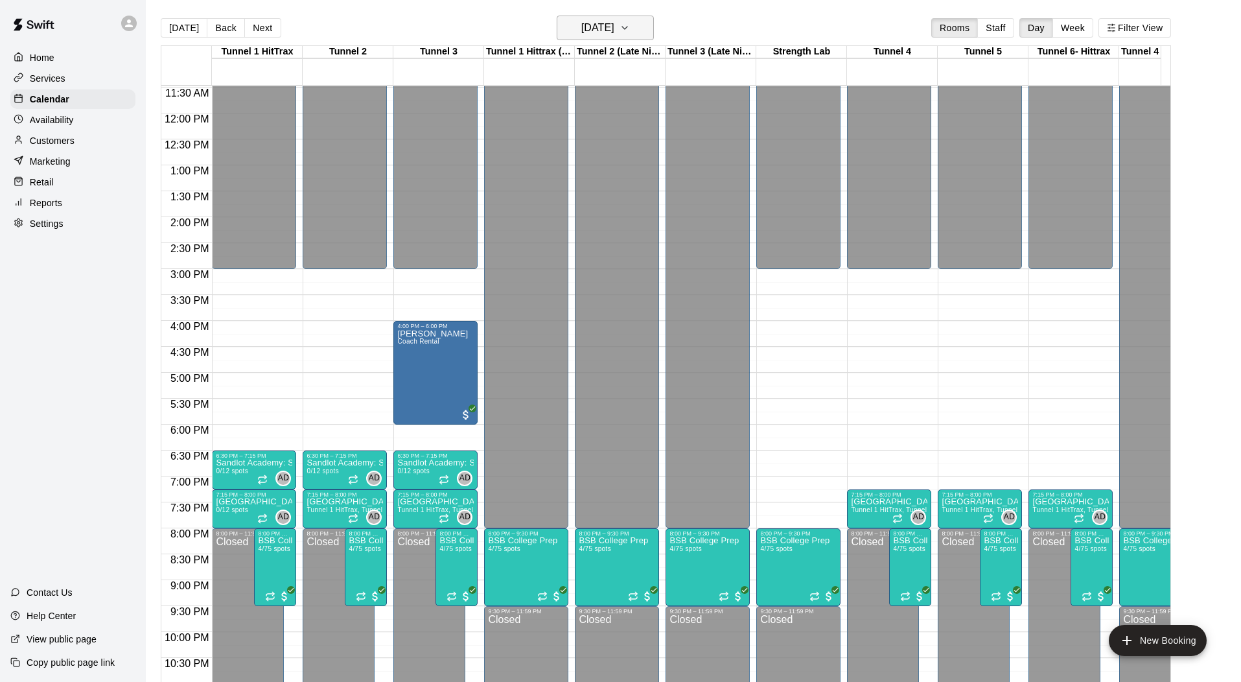
click at [615, 25] on h6 "[DATE]" at bounding box center [597, 28] width 33 height 18
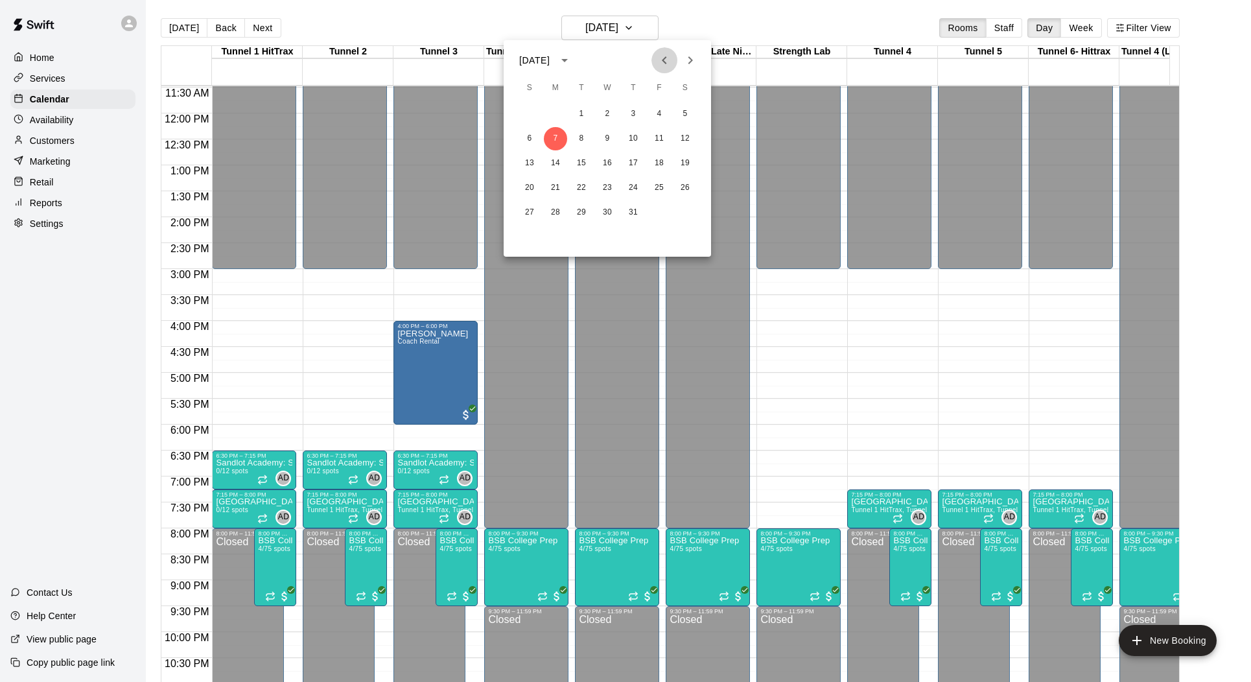
click at [666, 63] on icon "Previous month" at bounding box center [665, 61] width 16 height 16
click at [555, 184] on button "23" at bounding box center [555, 187] width 23 height 23
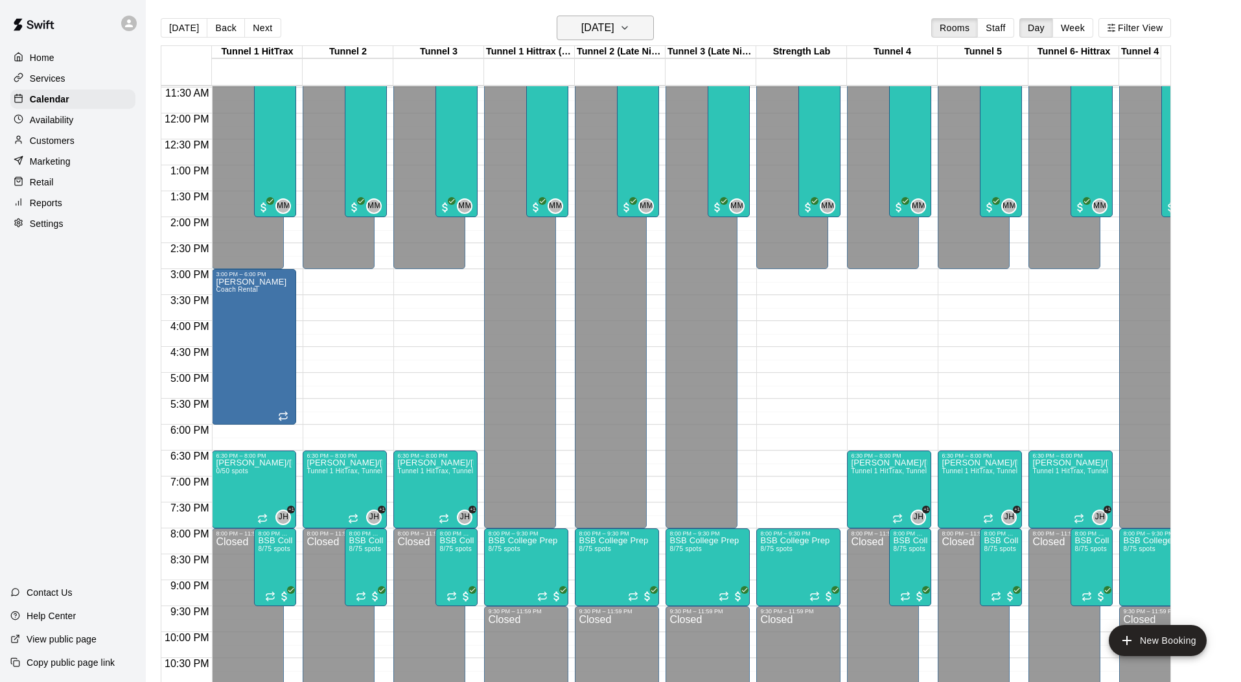
click at [635, 18] on button "[DATE]" at bounding box center [605, 28] width 97 height 25
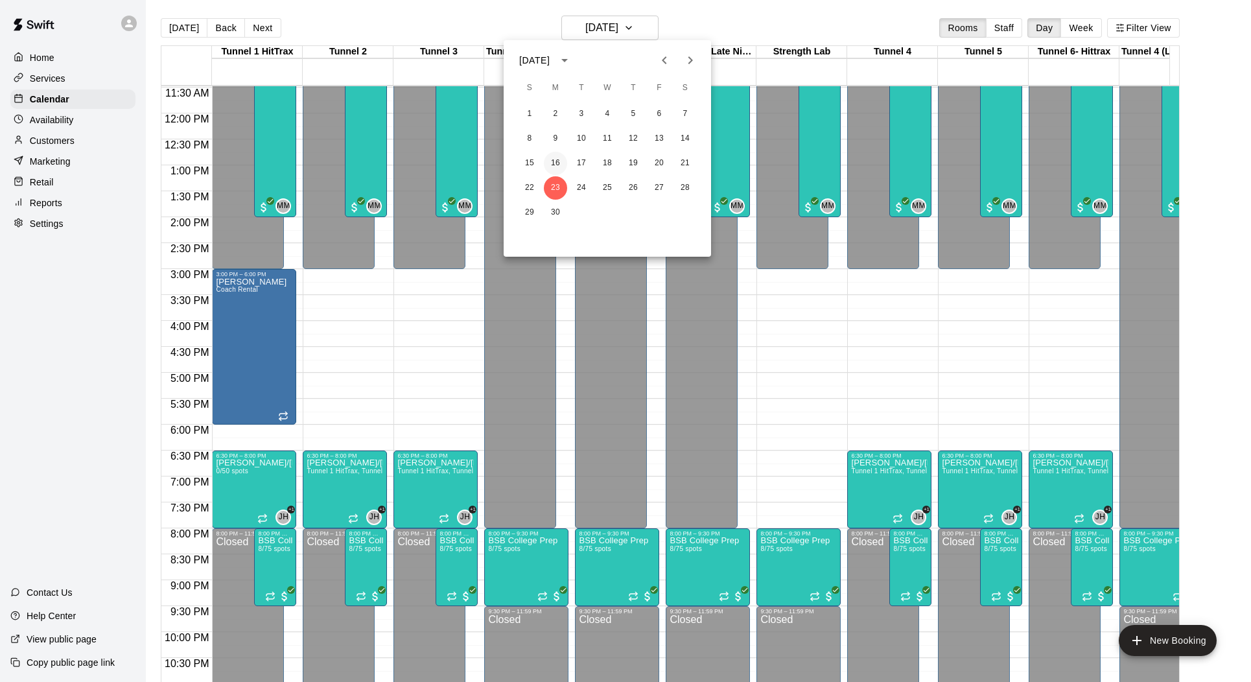
click at [559, 163] on button "16" at bounding box center [555, 163] width 23 height 23
